Goal: Information Seeking & Learning: Understand process/instructions

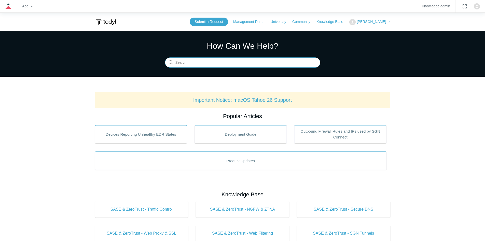
click at [231, 61] on input "Search" at bounding box center [242, 63] width 155 height 10
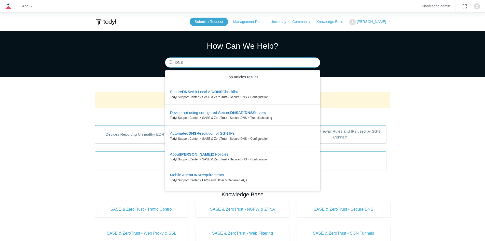
type input "DNS"
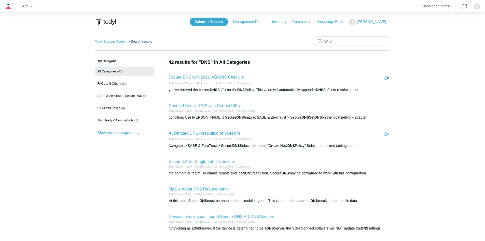
click at [216, 77] on link "Secure DNS with Local AD/DNS Checklist" at bounding box center [207, 77] width 76 height 4
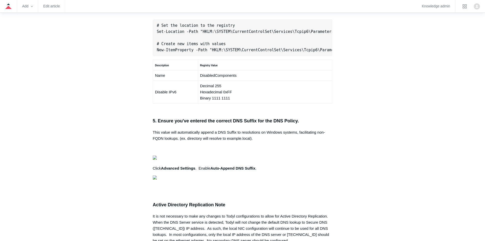
scroll to position [382, 0]
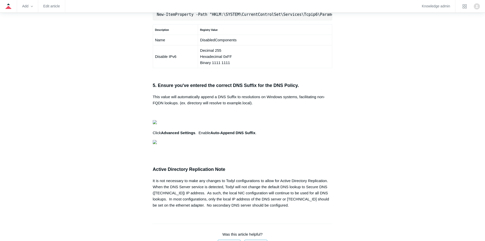
copy pre "New-NetFirewallRule -DisplayName "Todyl SGN Network" -Direction Inbound -Progra…"
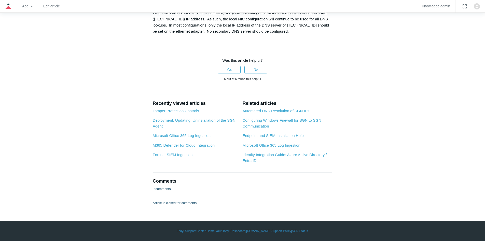
scroll to position [764, 0]
